Goal: Task Accomplishment & Management: Use online tool/utility

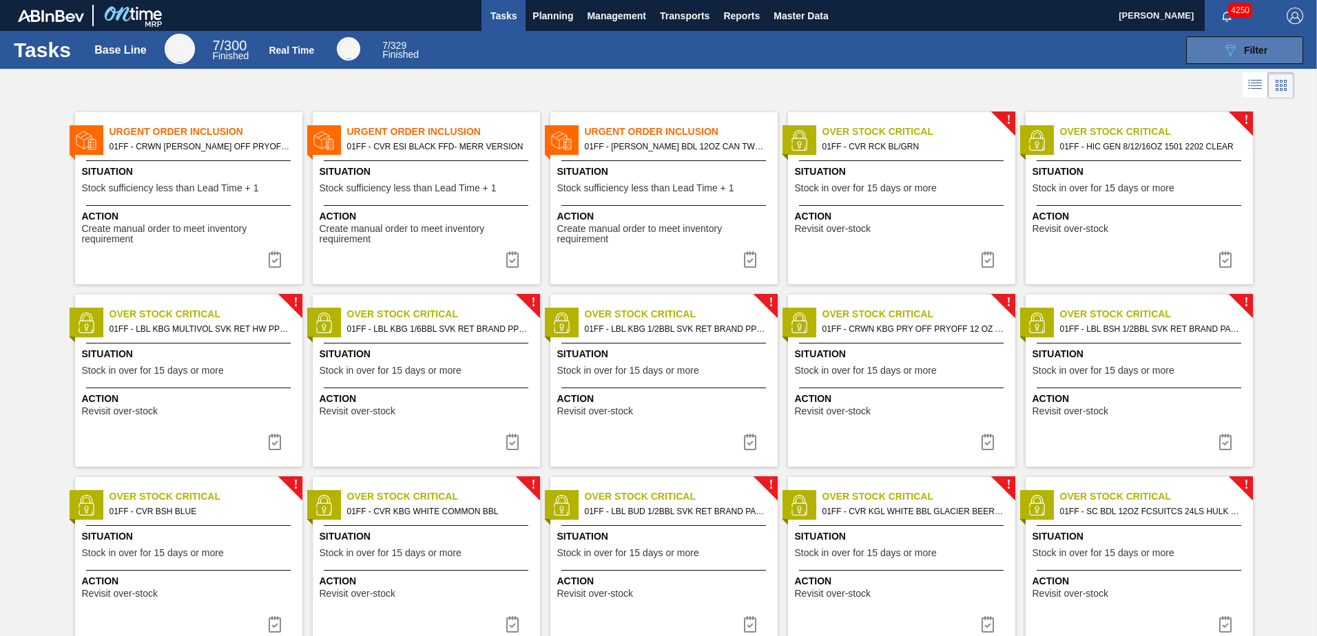
click at [1276, 37] on button "089F7B8B-B2A5-4AFE-B5C0-19BA573D28AC Filter" at bounding box center [1244, 51] width 117 height 28
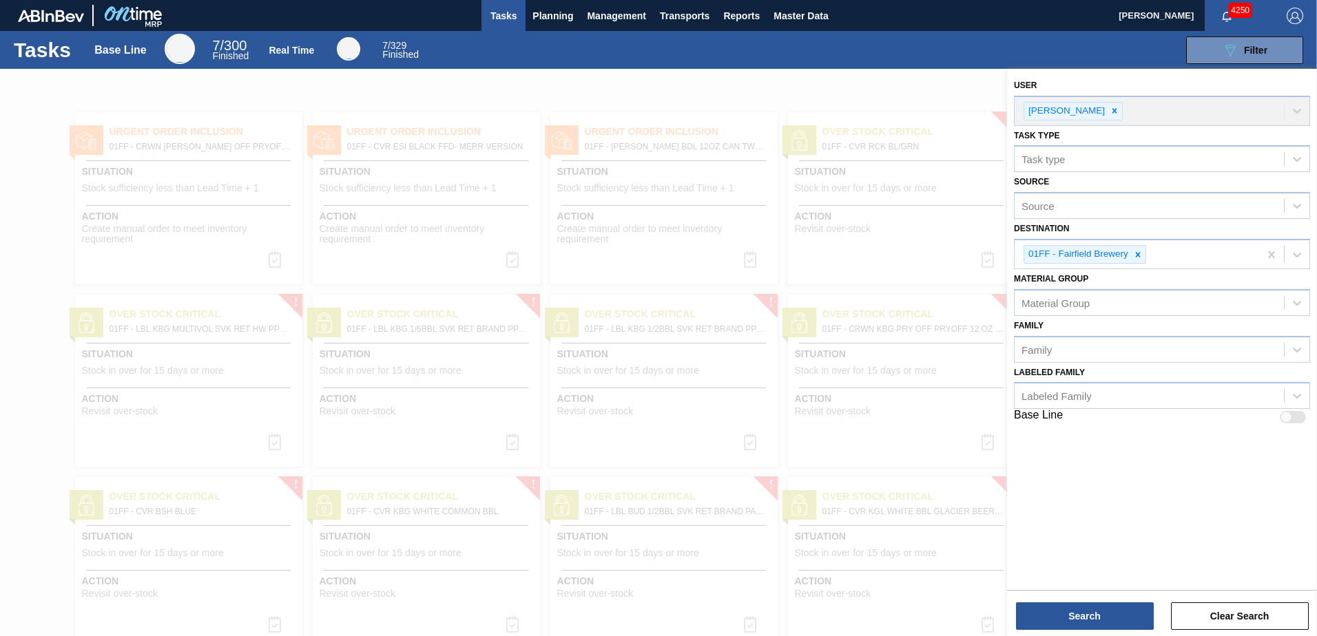
click at [680, 87] on div at bounding box center [658, 387] width 1317 height 636
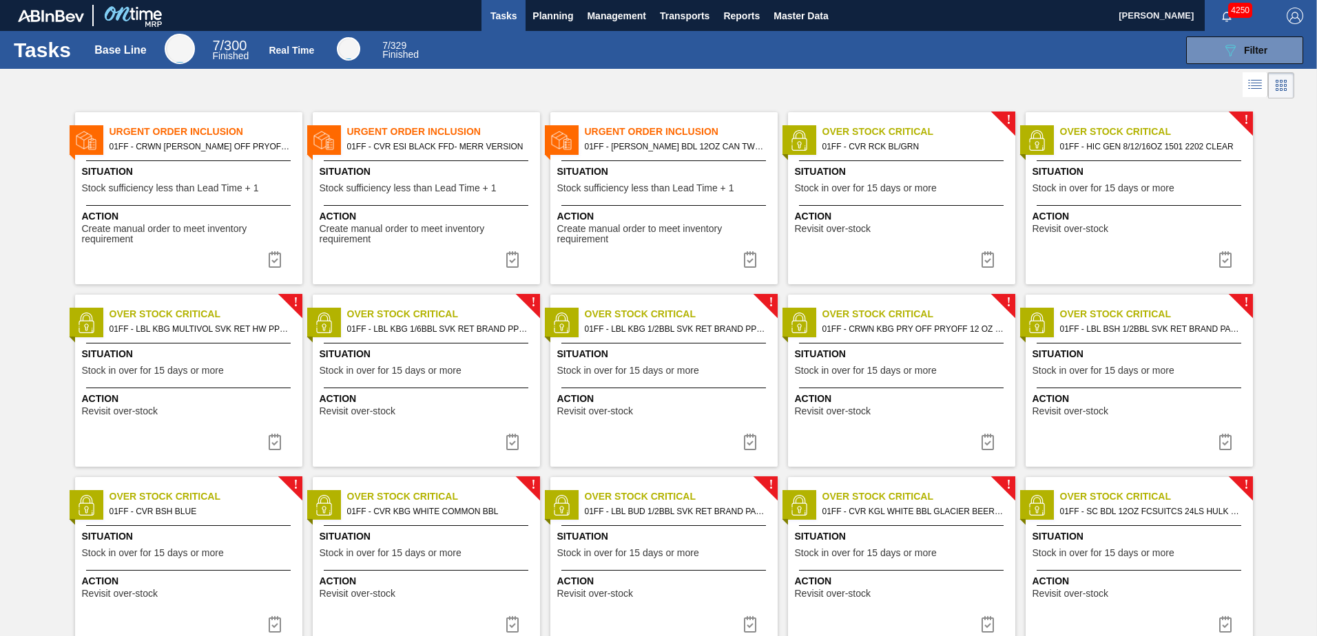
click at [1275, 377] on div "Urgent Order Inclusion 01FF - CRWN [PERSON_NAME] OFF PRYOFF ELYSIAN GENERIC SIL…" at bounding box center [658, 467] width 1317 height 730
click at [561, 15] on span "Planning" at bounding box center [552, 16] width 41 height 17
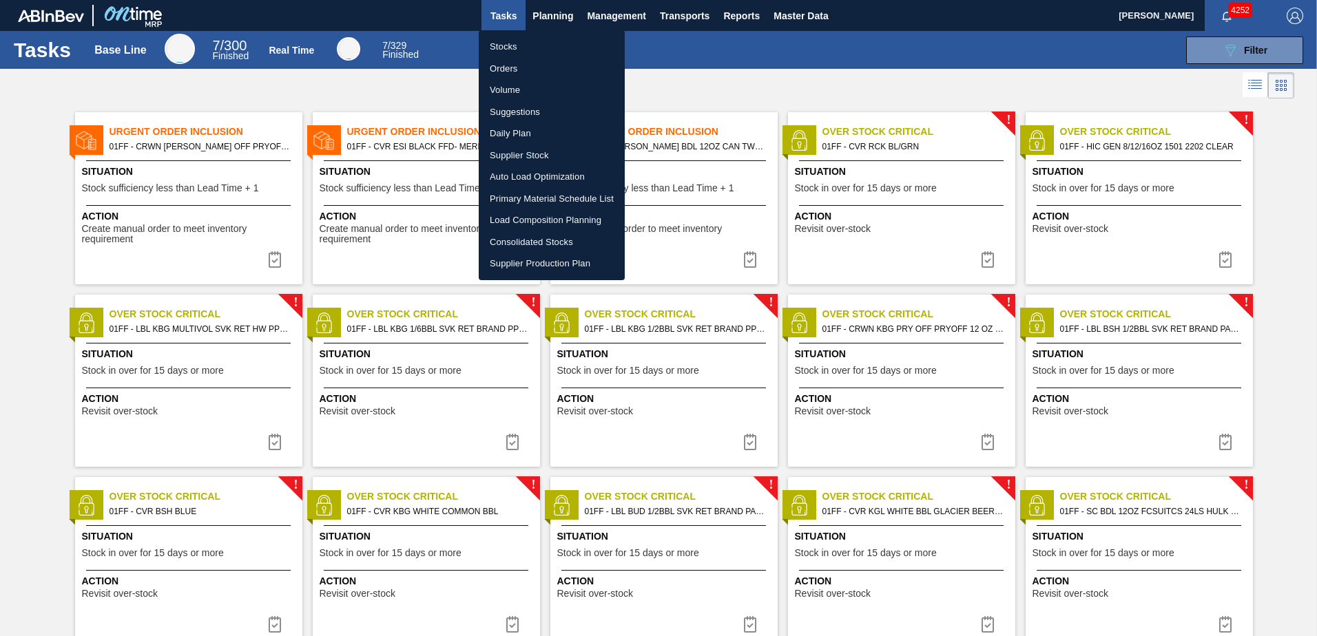
click at [537, 196] on li "Primary Material Schedule List" at bounding box center [552, 199] width 146 height 22
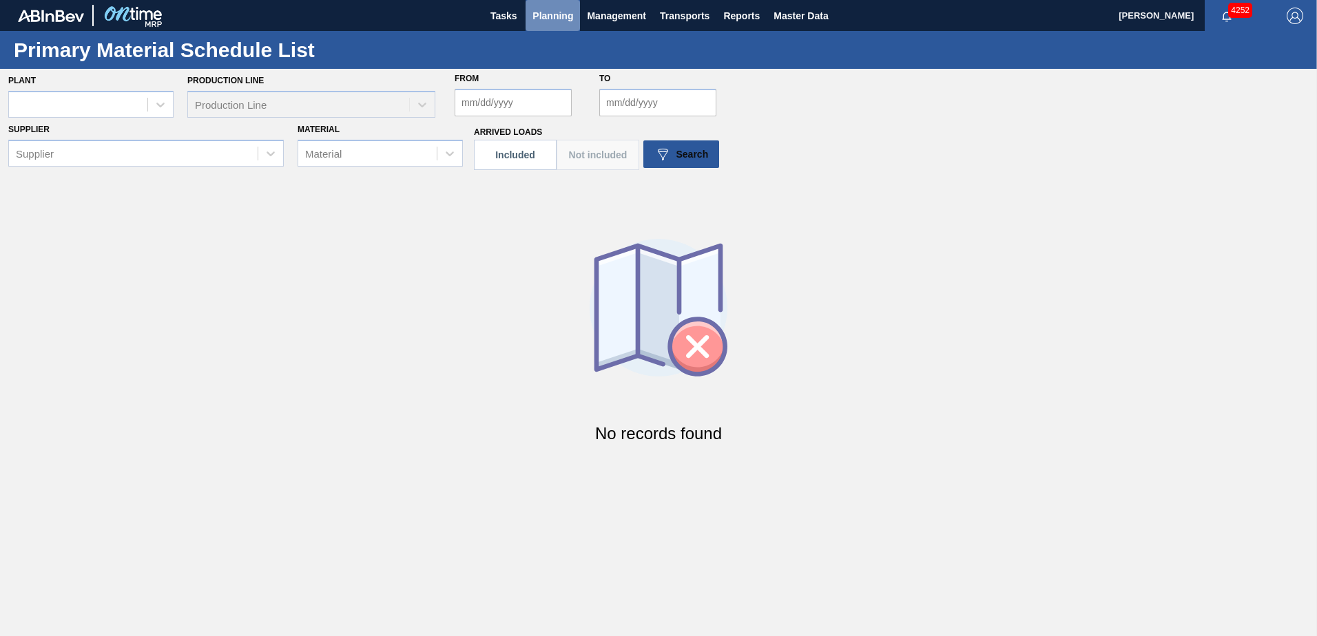
click at [541, 19] on span "Planning" at bounding box center [552, 16] width 41 height 17
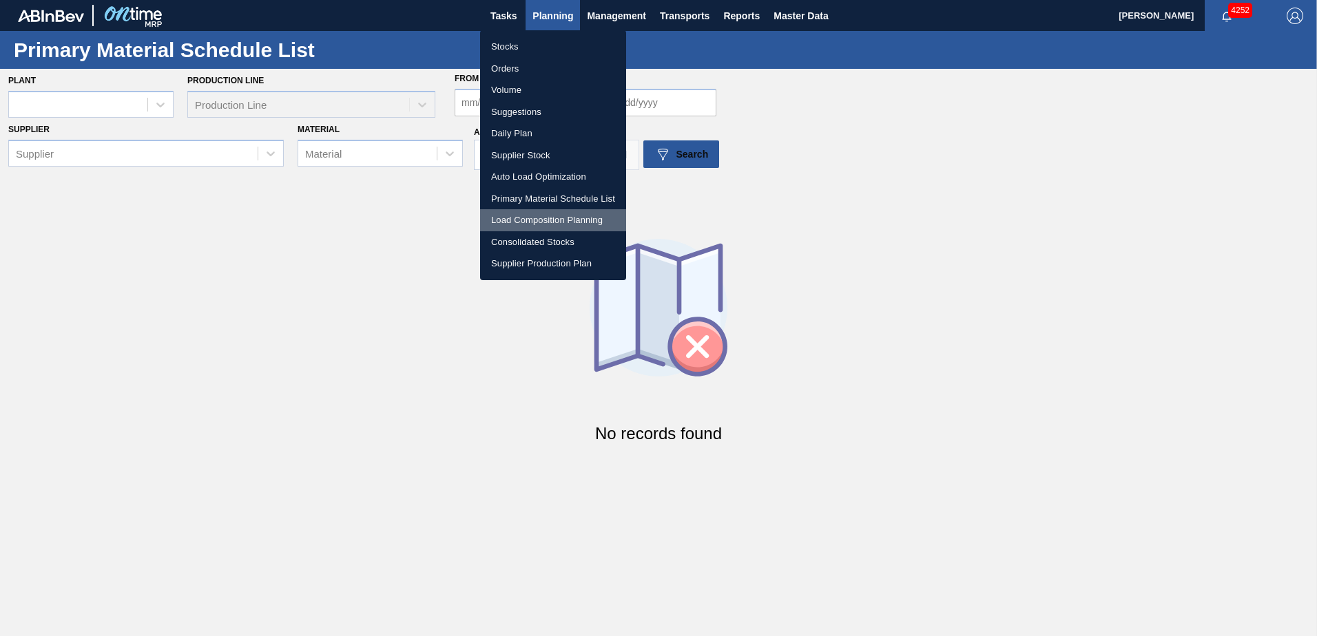
click at [555, 217] on li "Load Composition Planning" at bounding box center [553, 220] width 146 height 22
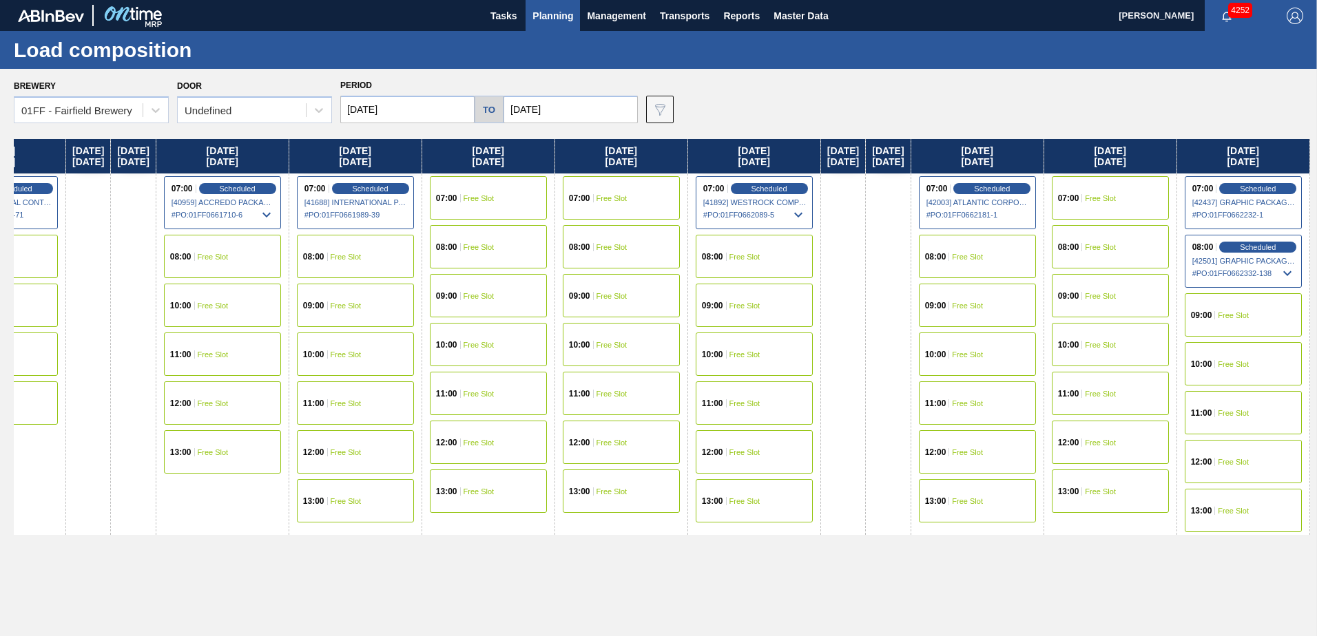
drag, startPoint x: 636, startPoint y: 161, endPoint x: 74, endPoint y: 126, distance: 563.8
click at [0, 0] on html "Tasks Planning Management Transports Reports Master Data [PERSON_NAME] 4252 Mar…" at bounding box center [658, 0] width 1317 height 0
drag, startPoint x: 840, startPoint y: 152, endPoint x: 165, endPoint y: 163, distance: 675.1
click at [165, 163] on div "[DATE] 07:00 Free Slot 08:00 Free Slot 09:00 Free Slot 10:00 Free Slot 11:00 Fr…" at bounding box center [662, 384] width 1296 height 490
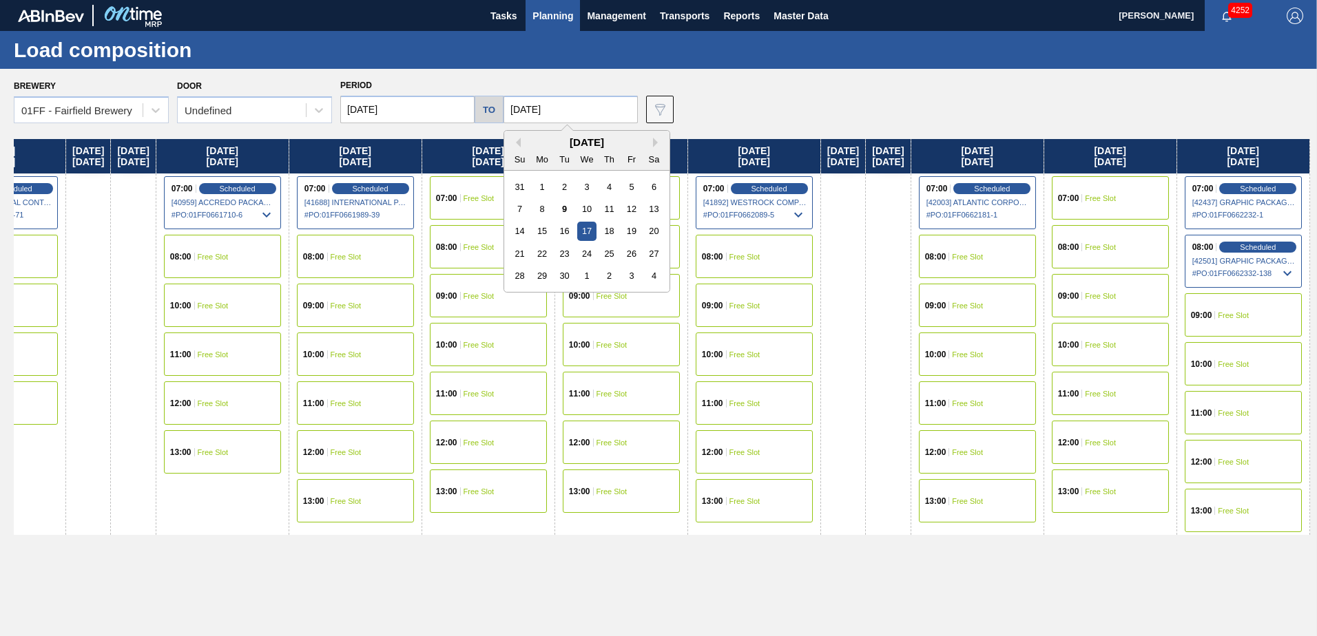
click at [544, 102] on input "[DATE]" at bounding box center [570, 110] width 134 height 28
click at [626, 256] on div "26" at bounding box center [631, 254] width 19 height 19
type input "[DATE]"
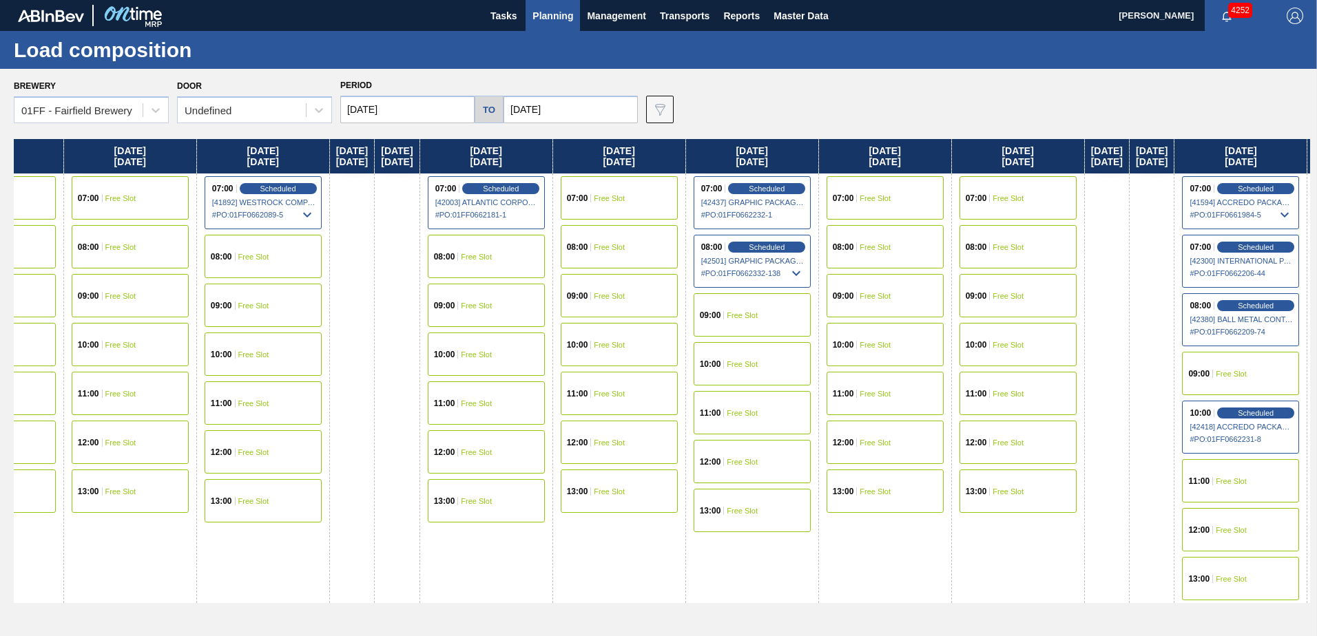
drag, startPoint x: 661, startPoint y: 149, endPoint x: -217, endPoint y: 164, distance: 877.6
click at [0, 0] on html "Tasks Planning Management Transports Reports Master Data [PERSON_NAME] 4252 Mar…" at bounding box center [658, 0] width 1317 height 0
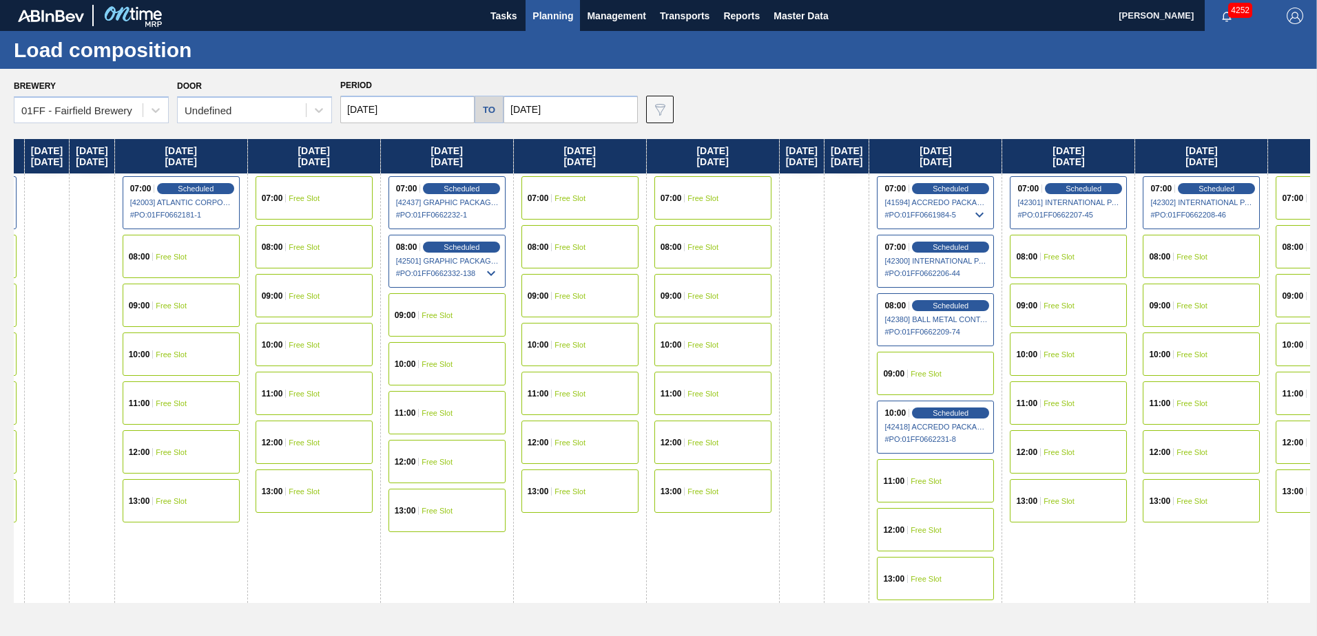
scroll to position [0, 1464]
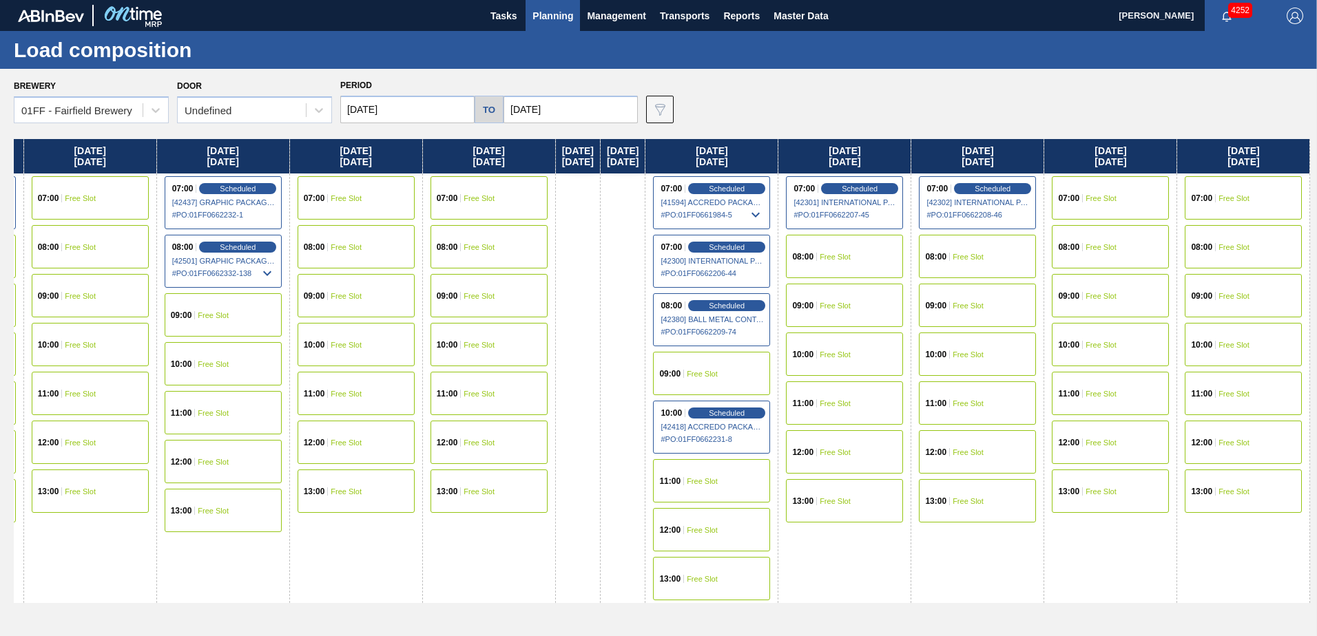
drag, startPoint x: 661, startPoint y: 153, endPoint x: -57, endPoint y: 118, distance: 719.2
click at [0, 0] on html "Tasks Planning Management Transports Reports Master Data [PERSON_NAME] 4252 Mar…" at bounding box center [658, 0] width 1317 height 0
click at [756, 216] on icon at bounding box center [755, 214] width 8 height 5
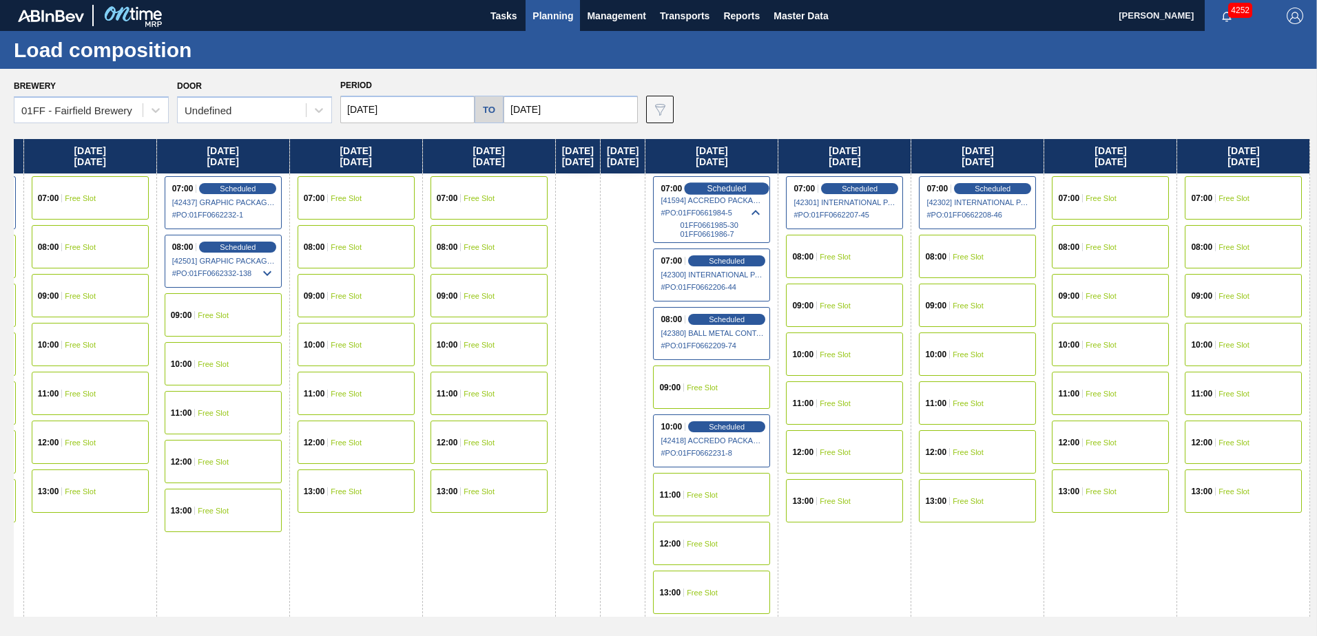
click at [705, 187] on div "Scheduled" at bounding box center [727, 189] width 85 height 12
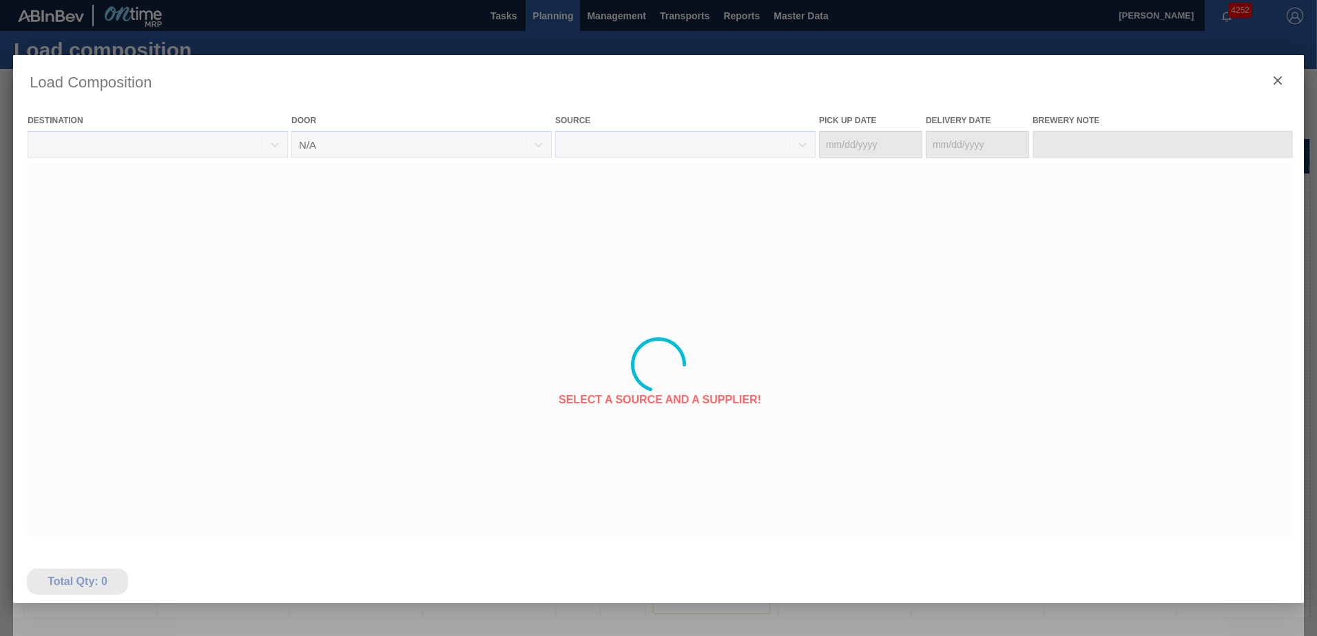
type Date "[DATE]"
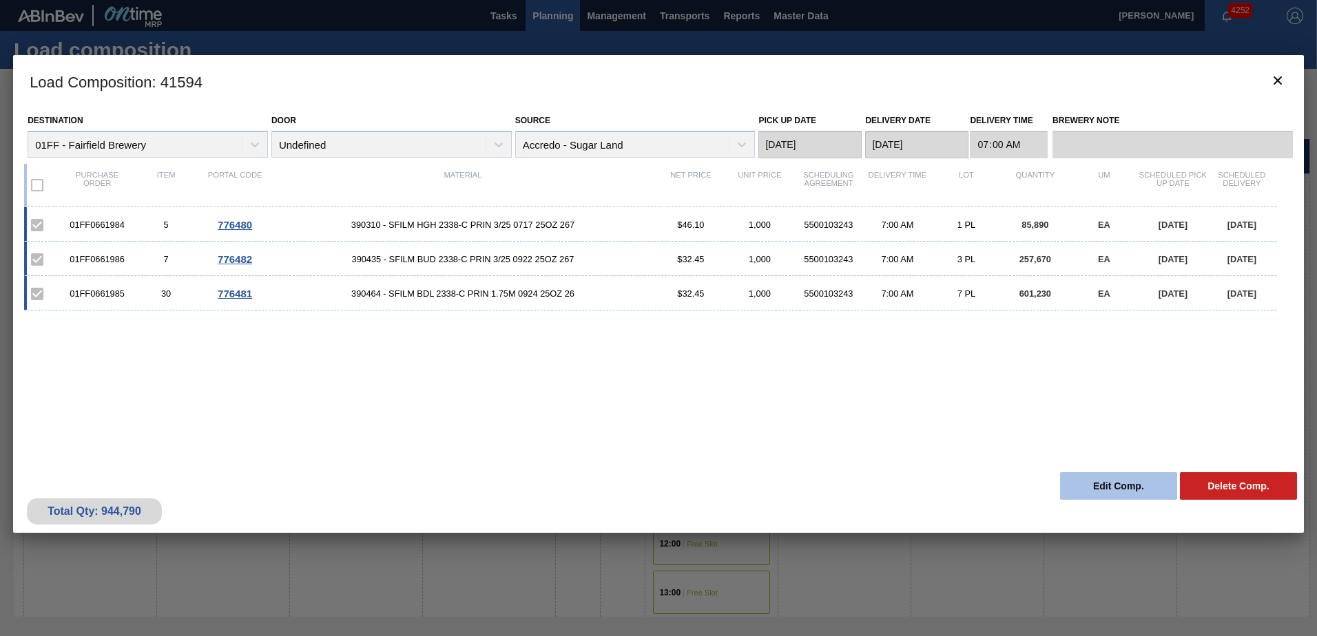
click at [1149, 486] on button "Edit Comp." at bounding box center [1118, 487] width 117 height 28
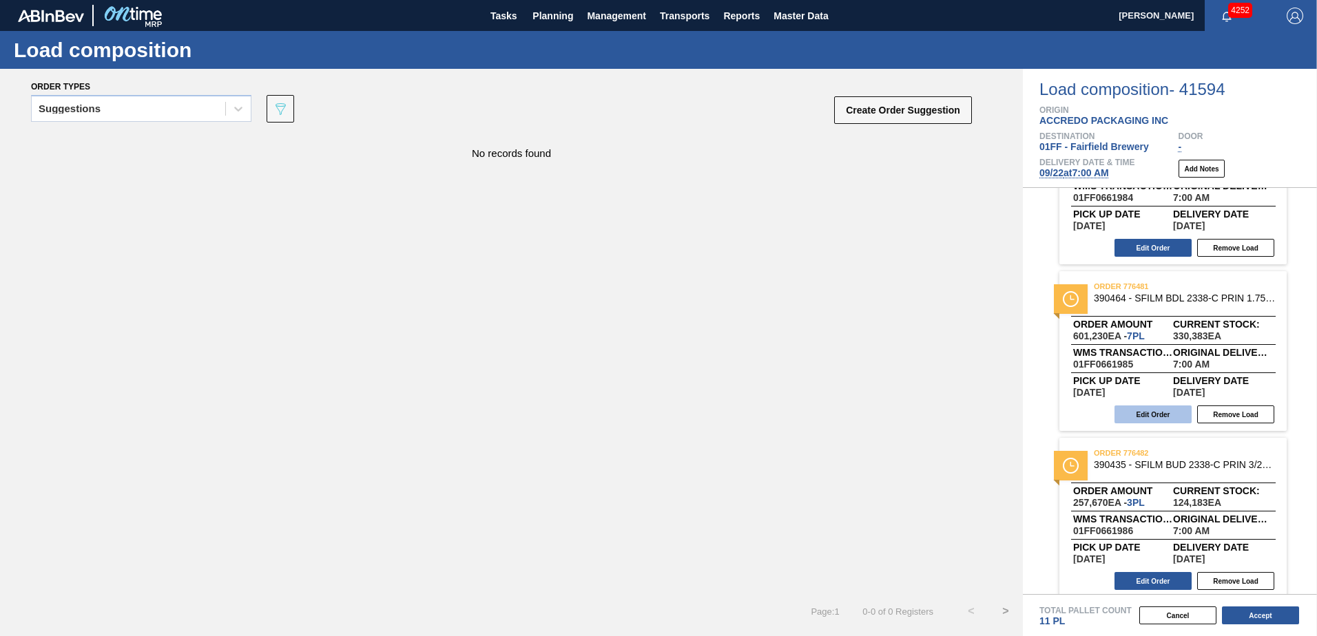
scroll to position [101, 0]
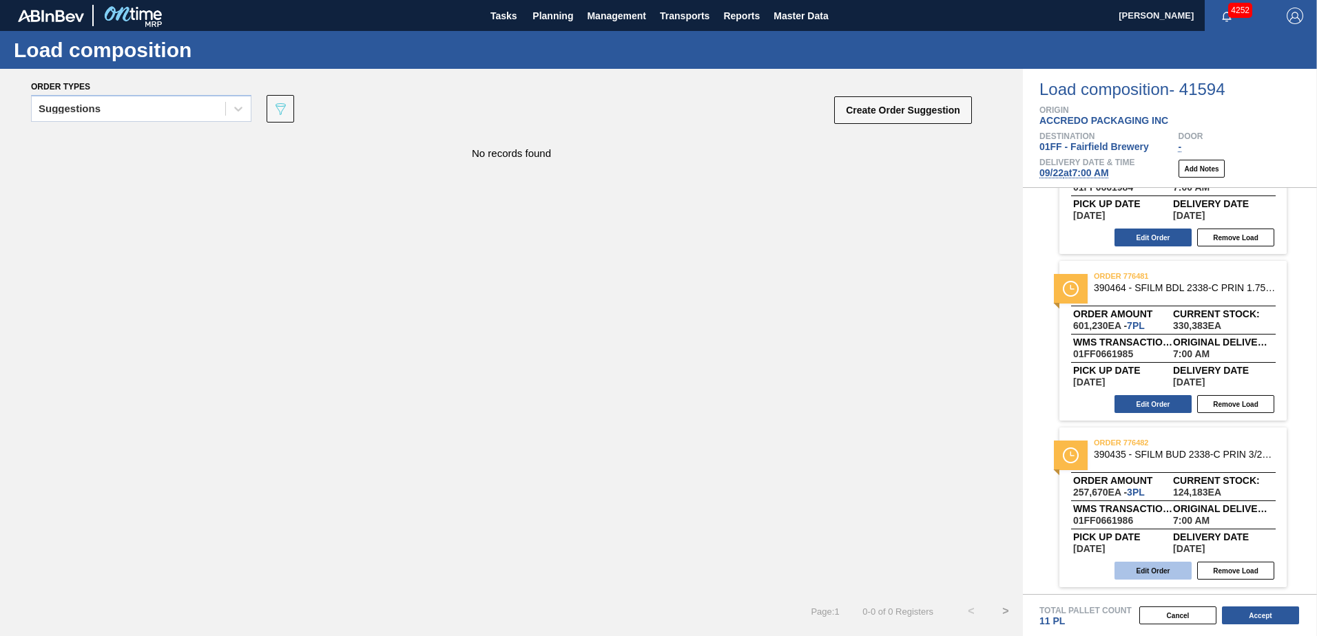
click at [1165, 571] on button "Edit Order" at bounding box center [1152, 571] width 77 height 18
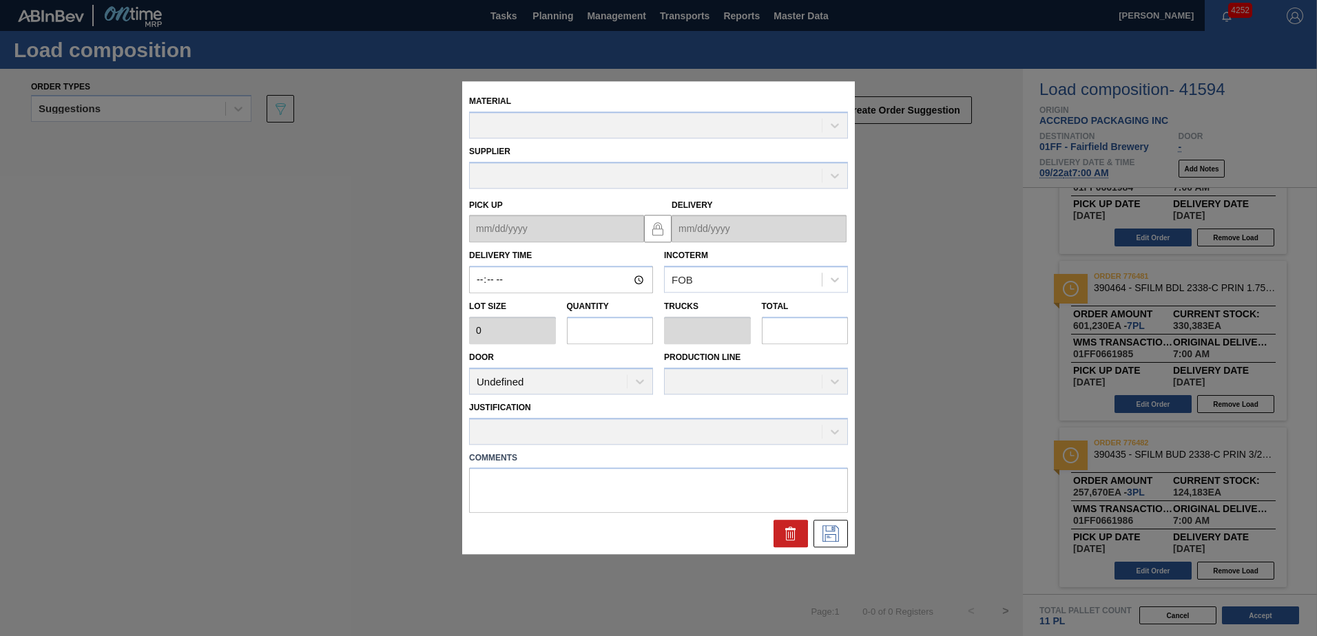
type input "07:00:00"
type input "85,890"
type input "3"
type input "0.156"
type input "257,670"
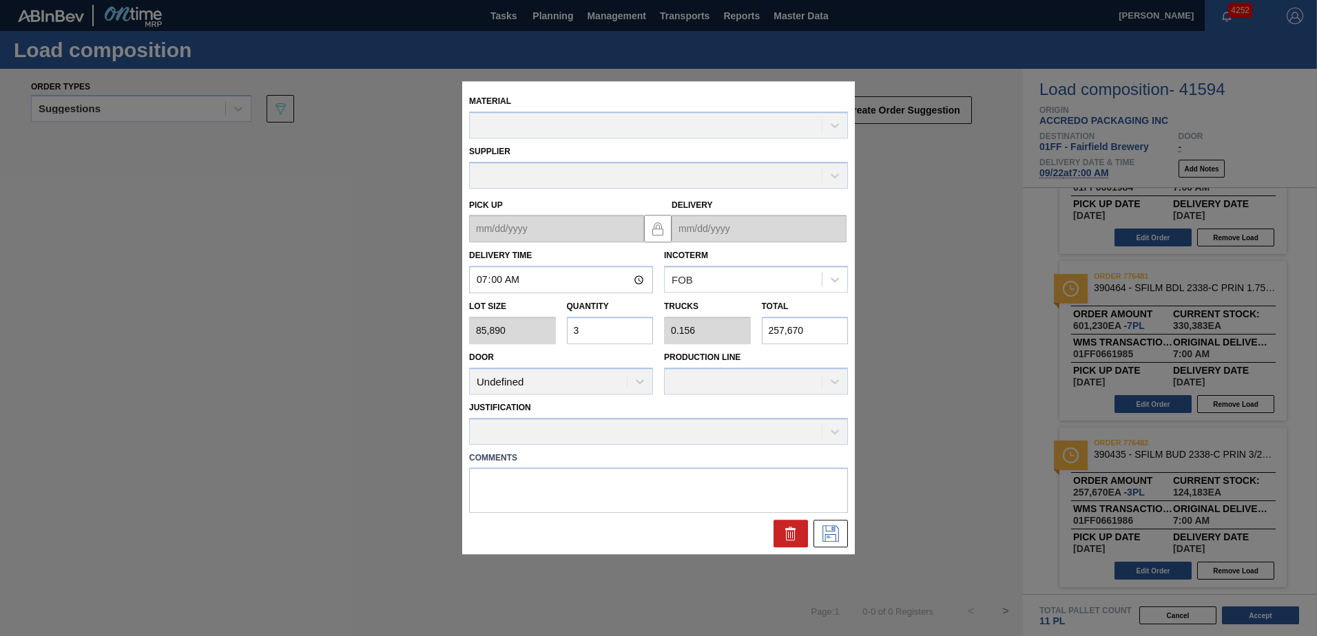
type up "[DATE]"
type input "[DATE]"
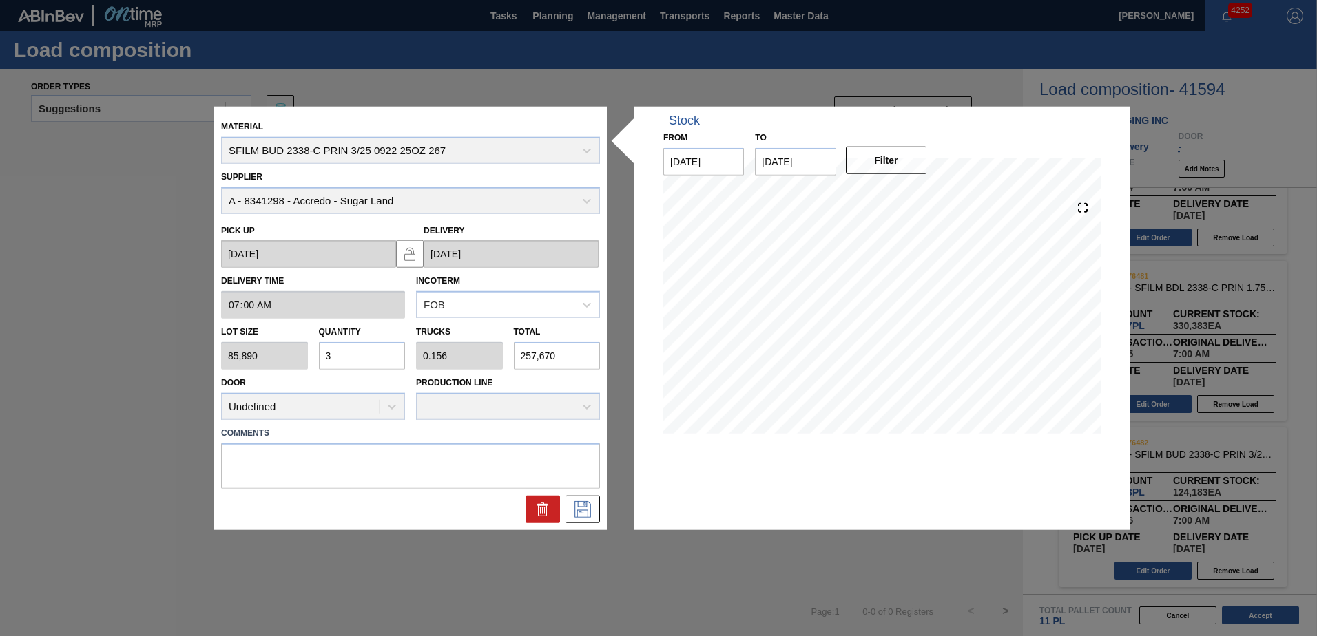
click at [278, 343] on div "Lot size 85,890 Quantity 3 Trucks 0.156 Total 257,670" at bounding box center [411, 344] width 390 height 51
type input "4"
type input "0.208"
type input "343,560"
type input "4"
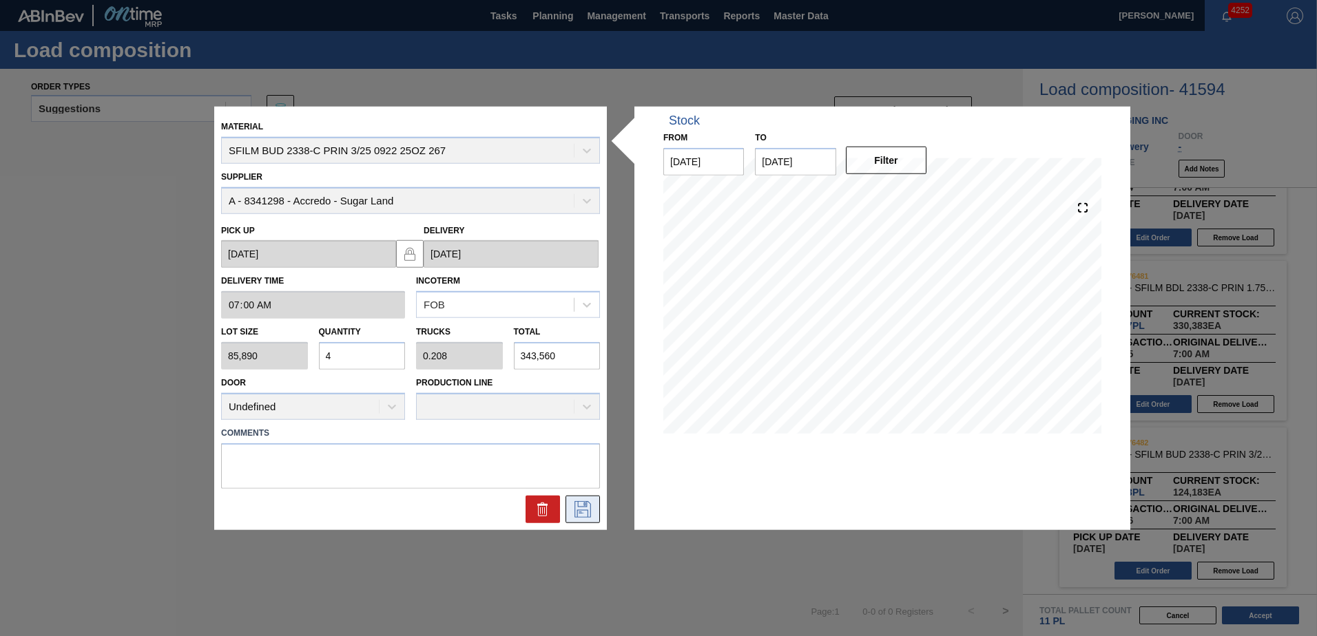
click at [587, 517] on icon at bounding box center [583, 509] width 22 height 17
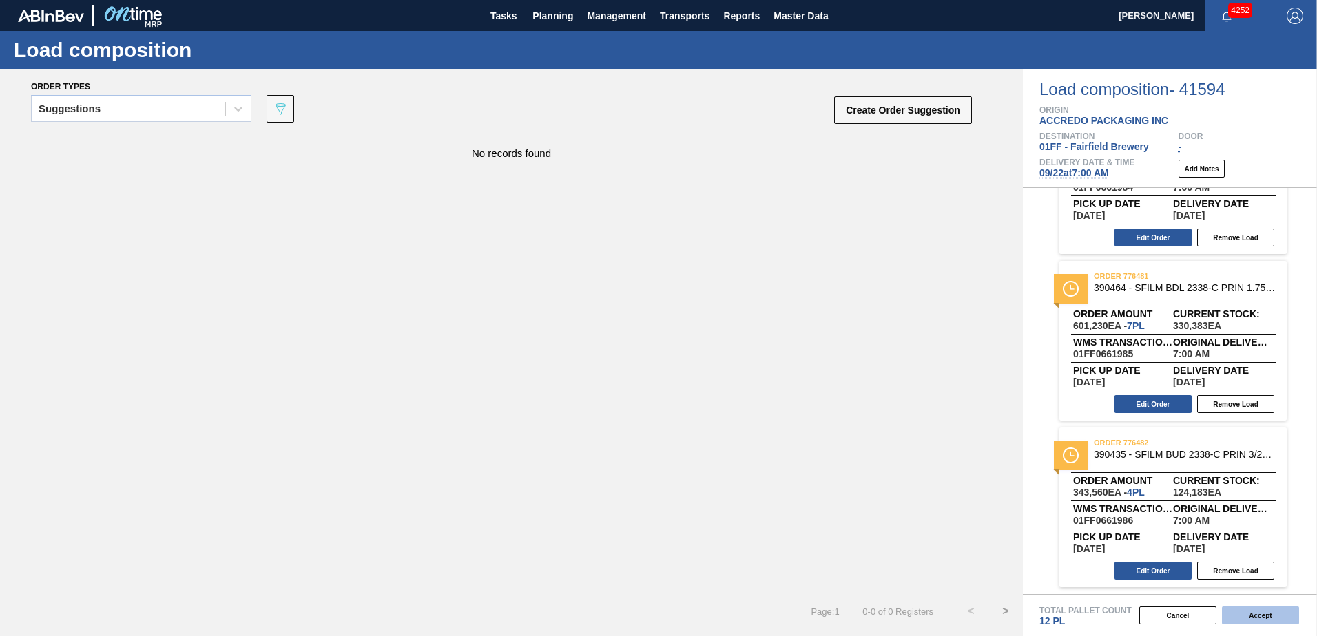
click at [1244, 614] on button "Accept" at bounding box center [1260, 616] width 77 height 18
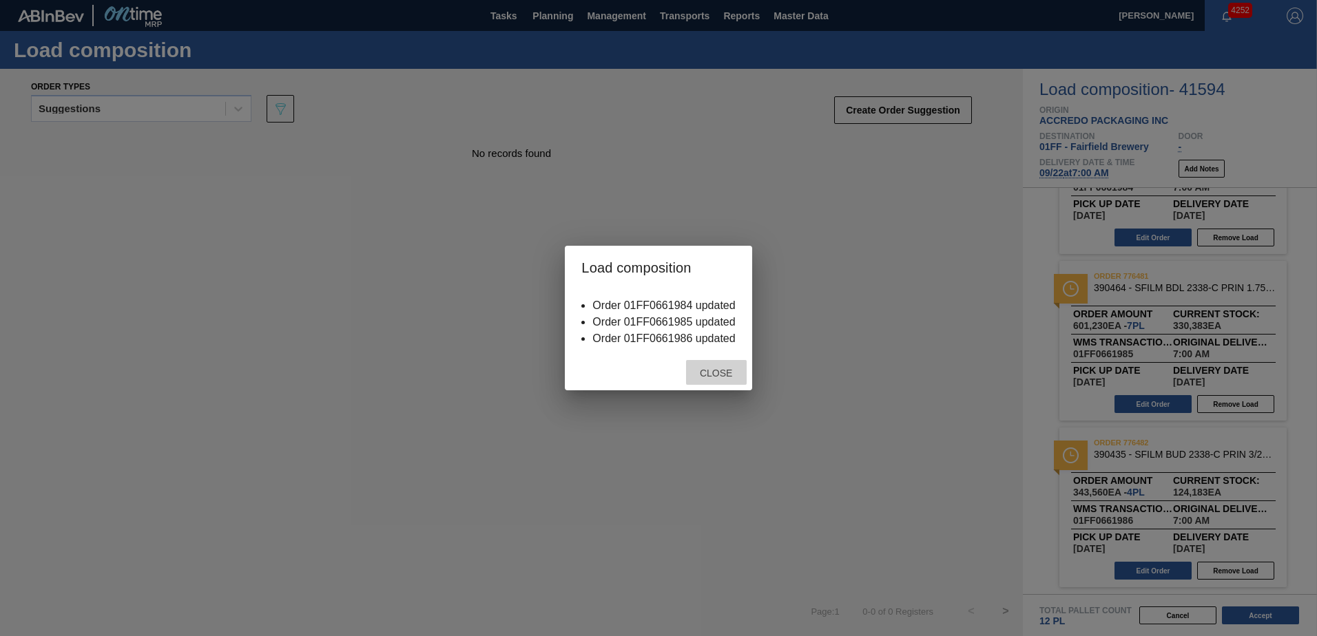
click at [715, 372] on span "Close" at bounding box center [716, 373] width 54 height 11
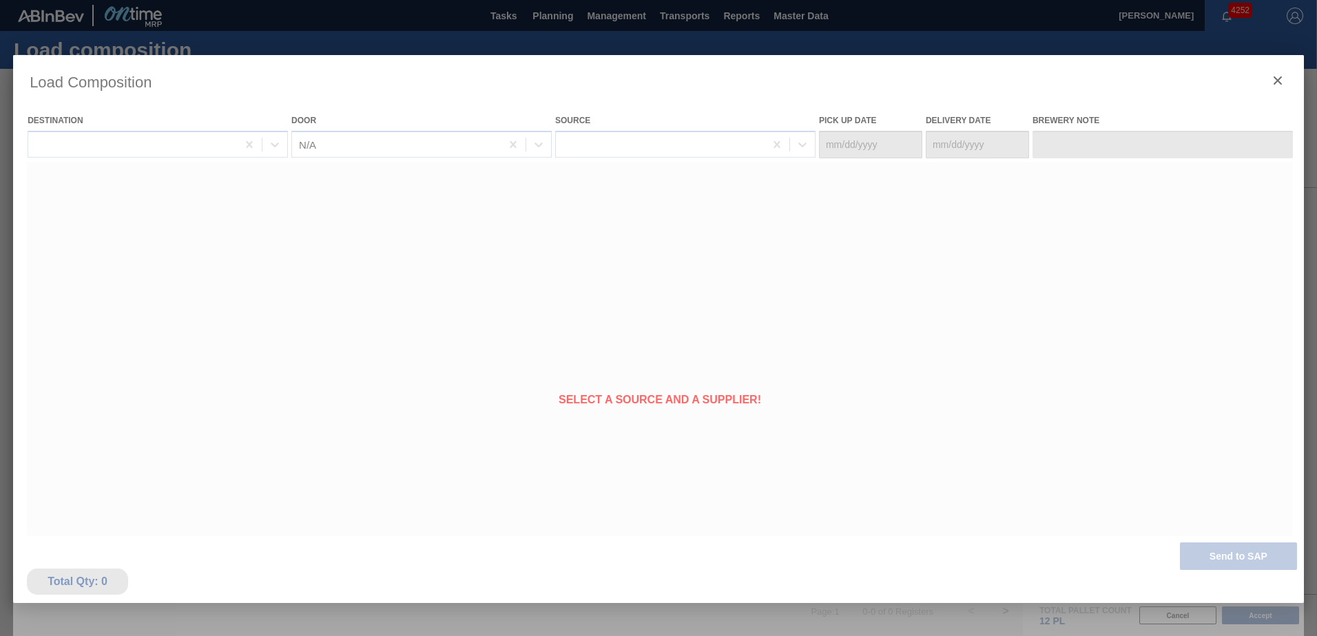
type Date "[DATE]"
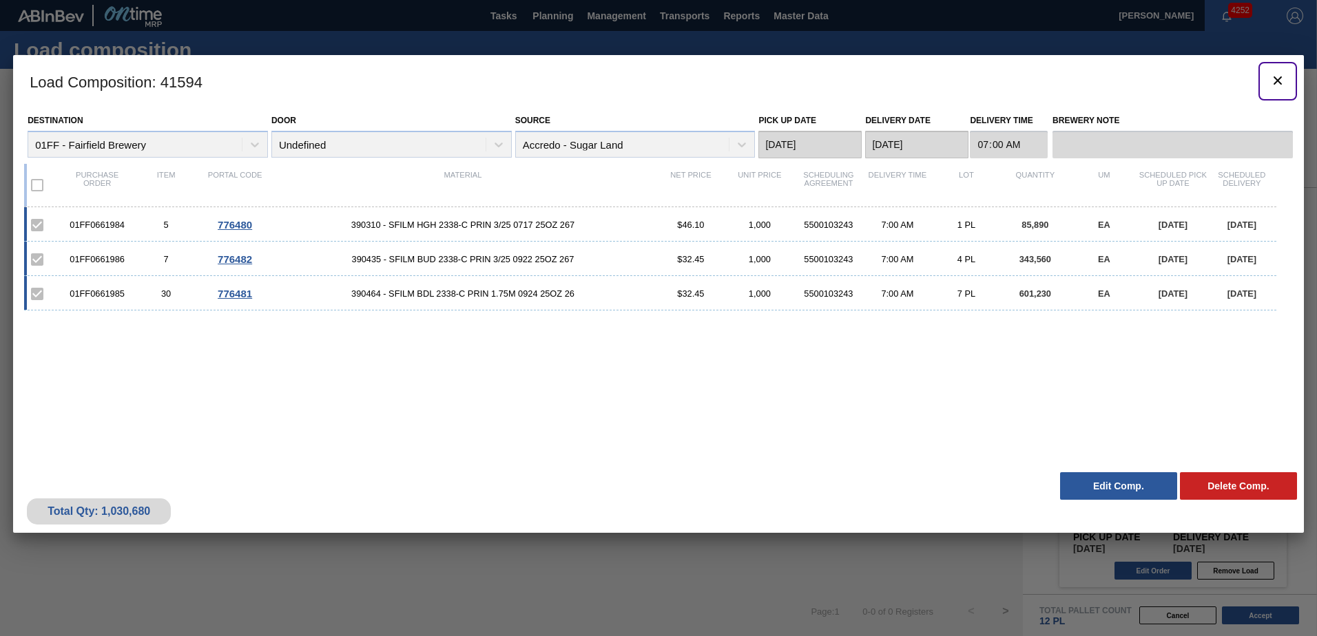
click at [1279, 80] on icon "botão de ícone" at bounding box center [1277, 80] width 17 height 17
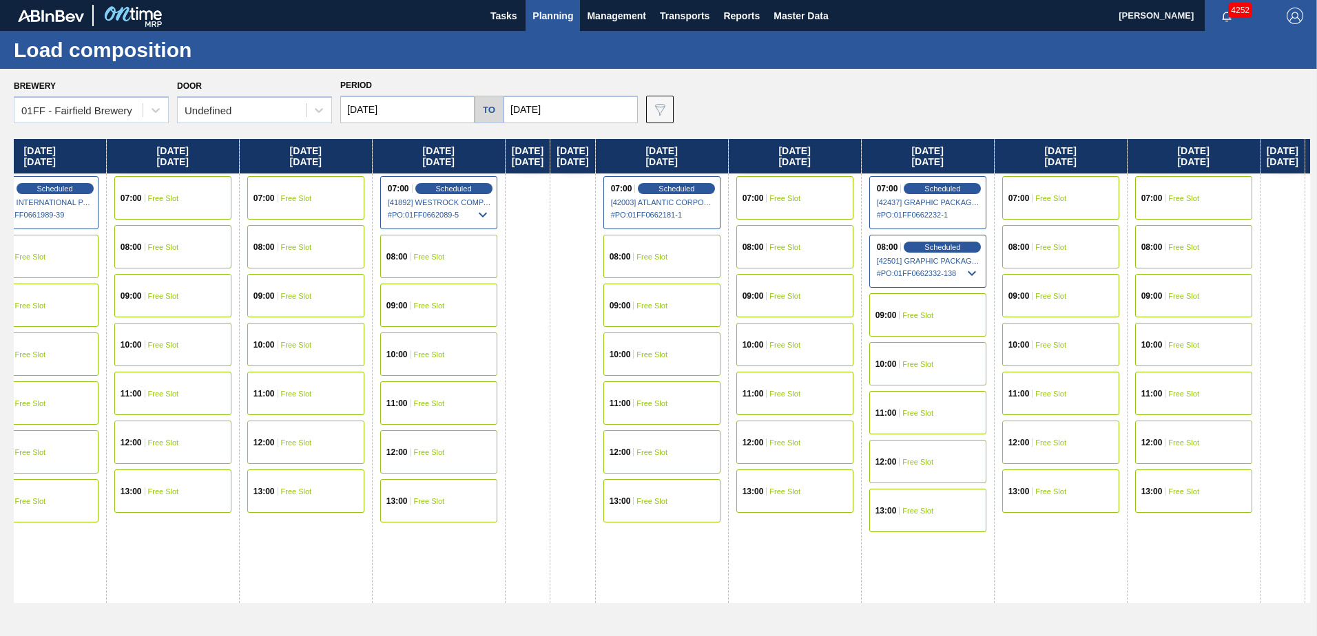
drag, startPoint x: 916, startPoint y: 156, endPoint x: 245, endPoint y: 203, distance: 672.5
click at [245, 203] on div "[DATE] 07:00 Free Slot 08:00 Free Slot 09:00 Free Slot 10:00 Free Slot 11:00 Fr…" at bounding box center [662, 384] width 1296 height 490
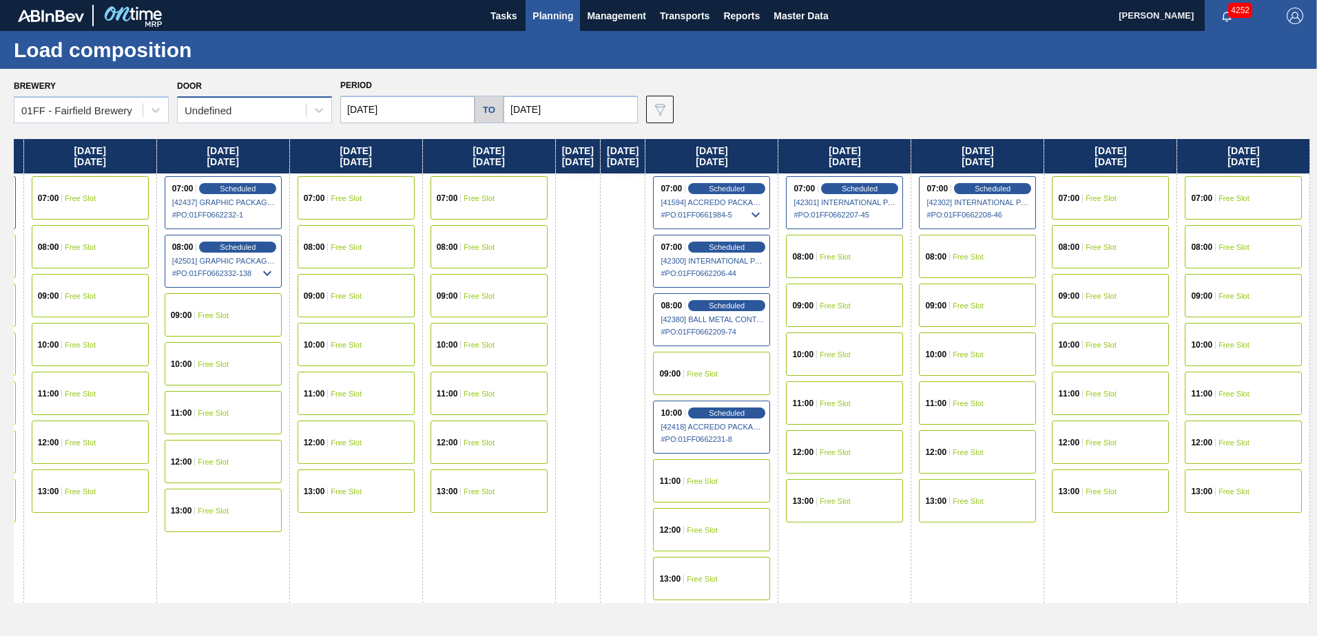
scroll to position [0, 1413]
drag, startPoint x: 933, startPoint y: 152, endPoint x: 250, endPoint y: 107, distance: 684.0
click at [169, 125] on div "Brewery 01FF - Fairfield Brewery Door Undefined Period [DATE] to [DATE] Data vi…" at bounding box center [658, 352] width 1317 height 567
click at [747, 410] on span "Scheduled" at bounding box center [726, 412] width 39 height 9
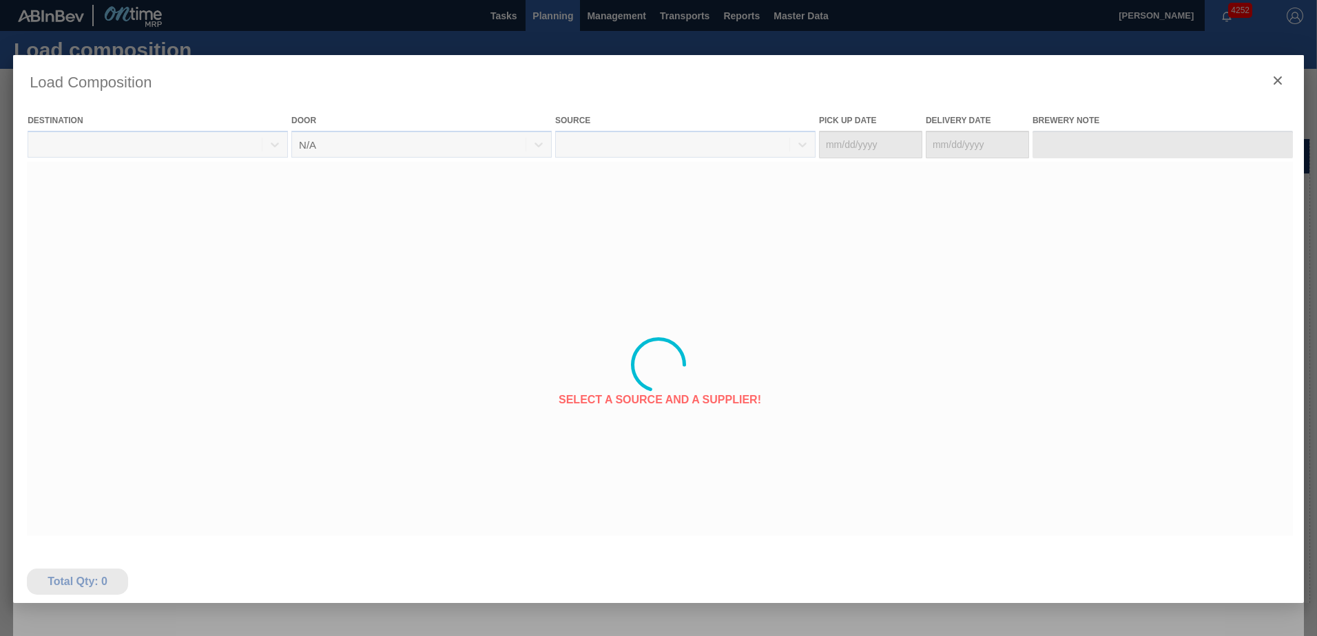
type Date "[DATE]"
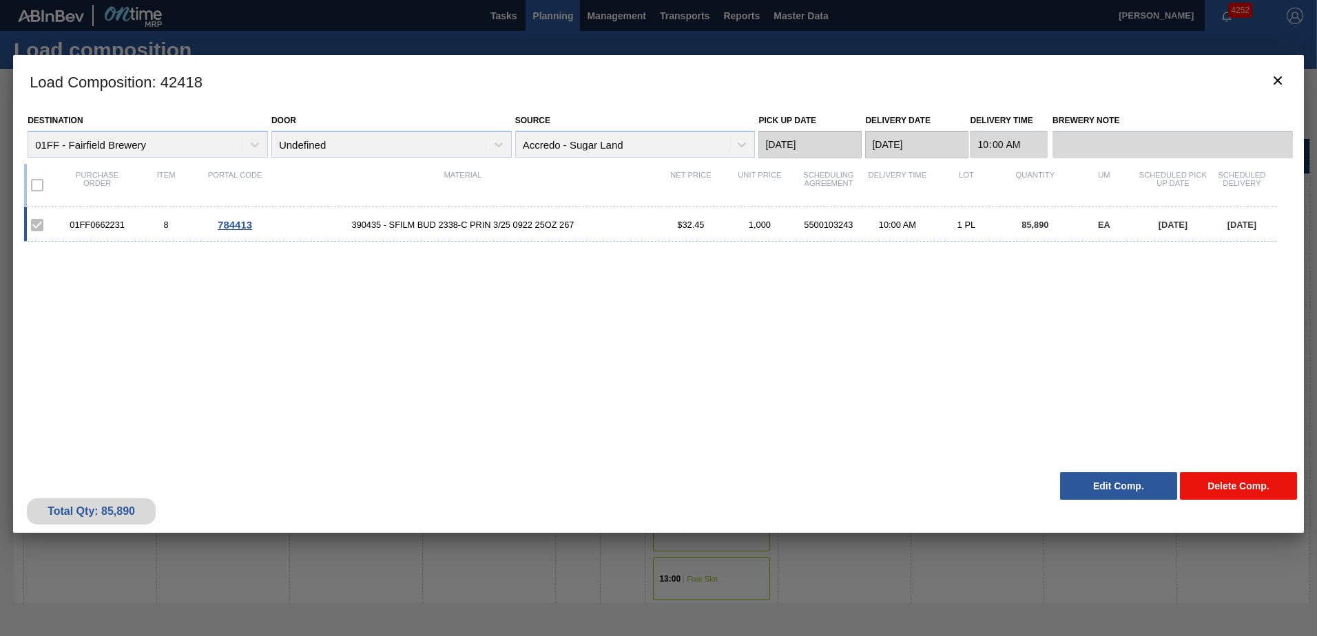
click at [1205, 479] on button "Delete Comp." at bounding box center [1238, 487] width 117 height 28
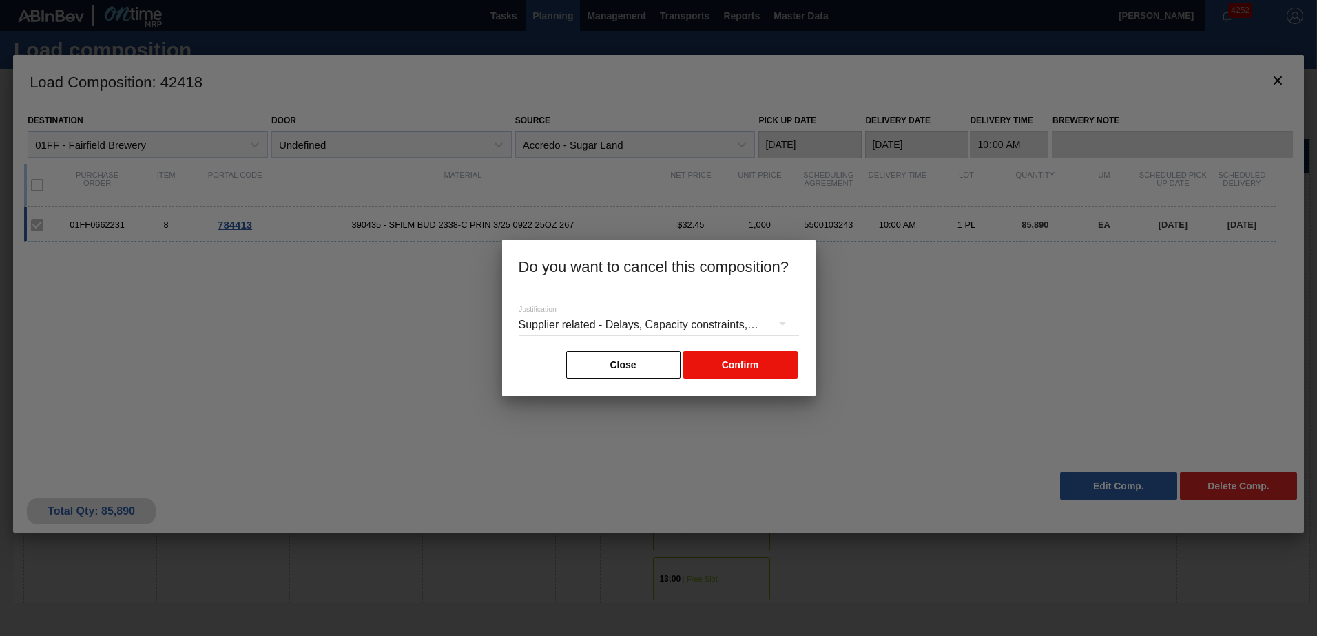
click at [731, 359] on button "Confirm" at bounding box center [740, 365] width 114 height 28
